Goal: Task Accomplishment & Management: Manage account settings

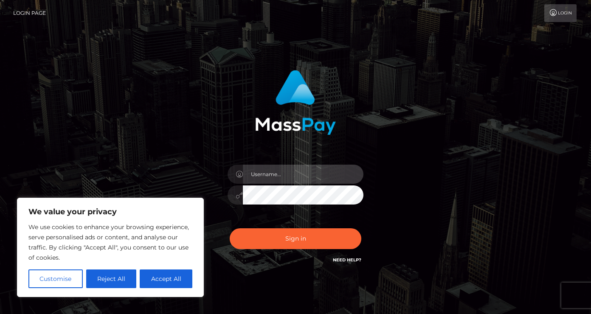
drag, startPoint x: 0, startPoint y: 0, endPoint x: 276, endPoint y: 177, distance: 327.5
click at [276, 177] on input "text" at bounding box center [303, 174] width 121 height 19
type input "[EMAIL_ADDRESS][DOMAIN_NAME]"
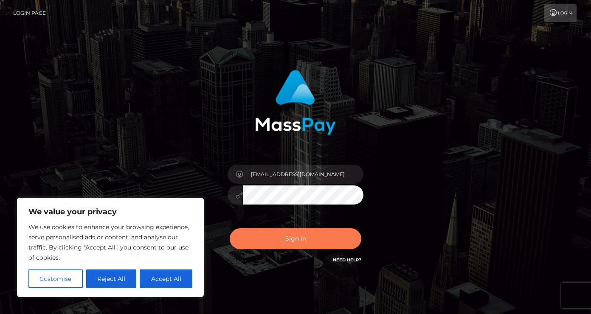
click at [311, 239] on button "Sign in" at bounding box center [296, 238] width 132 height 21
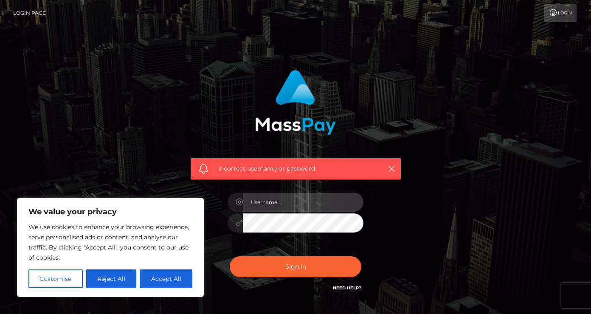
click at [312, 209] on input "text" at bounding box center [303, 202] width 121 height 19
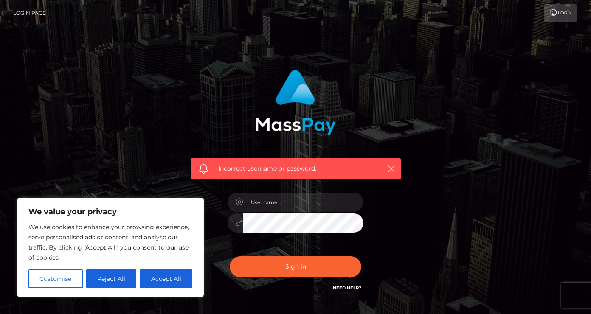
click at [461, 192] on div "Incorrect username or password." at bounding box center [295, 186] width 484 height 244
click at [564, 12] on link "Login" at bounding box center [560, 13] width 32 height 18
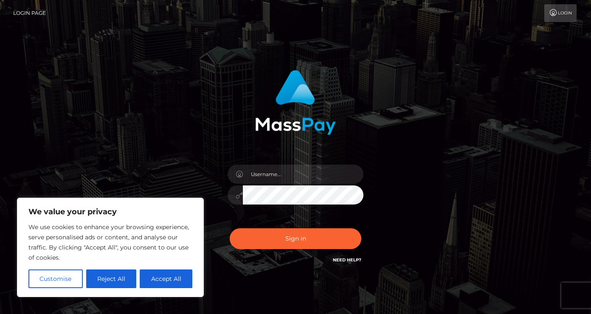
click at [40, 14] on link "Login Page" at bounding box center [29, 13] width 33 height 18
